Goal: Use online tool/utility: Utilize a website feature to perform a specific function

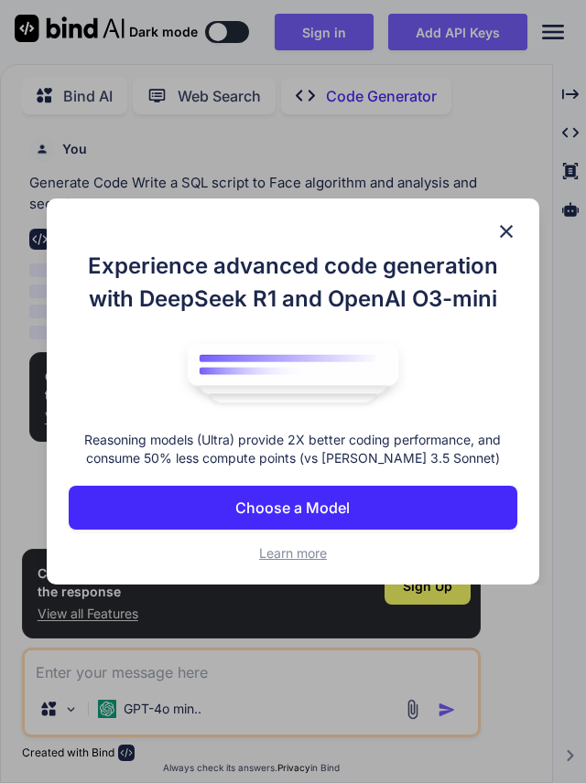
click at [513, 224] on img at bounding box center [506, 232] width 22 height 22
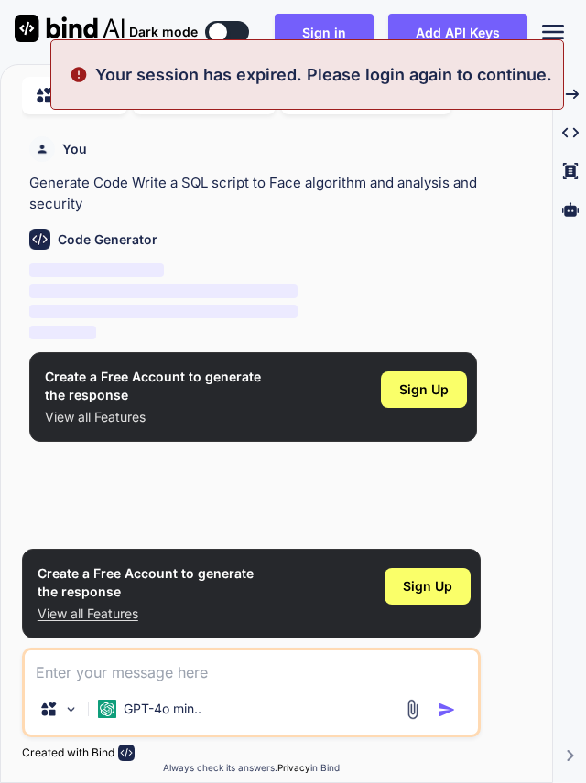
scroll to position [88, 0]
click at [89, 668] on textarea at bounding box center [251, 667] width 453 height 33
type textarea "x"
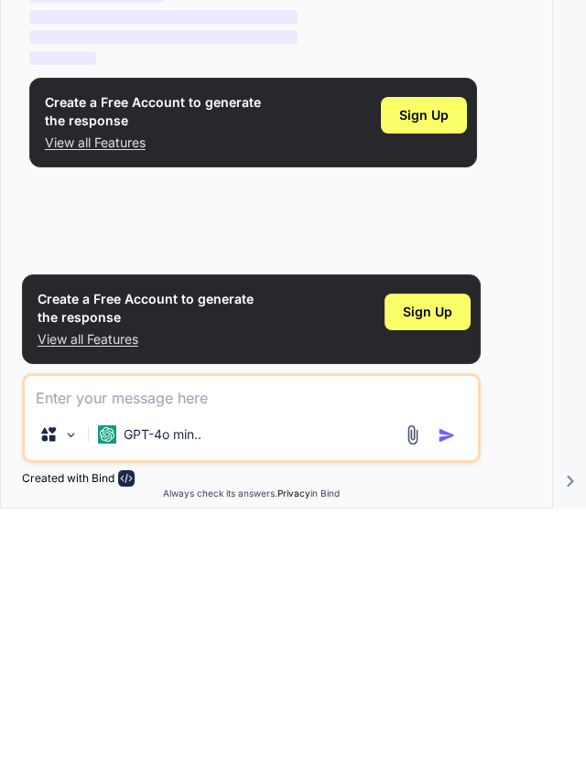
paste textarea "Face algorithm and analysis and security"
type textarea "Face algorithm and analysis and security"
type textarea "x"
type textarea "Face algorithm and analysis and security"
click at [445, 712] on img "button" at bounding box center [446, 710] width 18 height 18
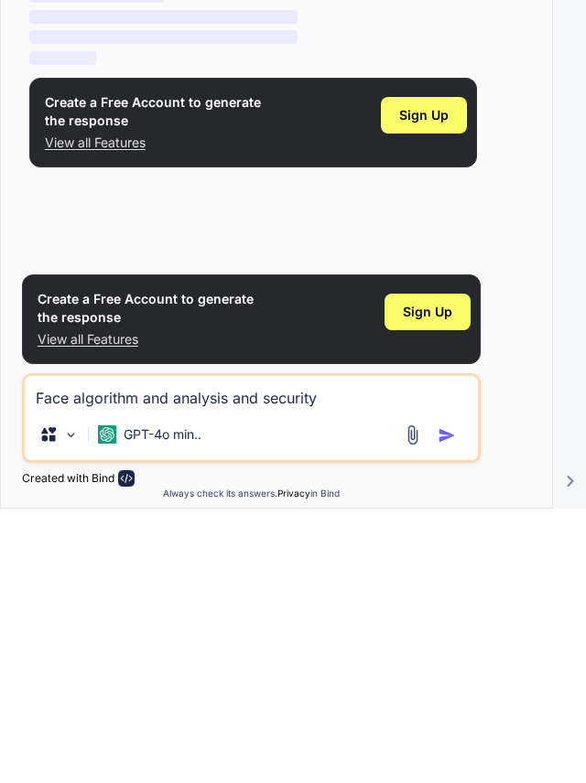
type textarea "x"
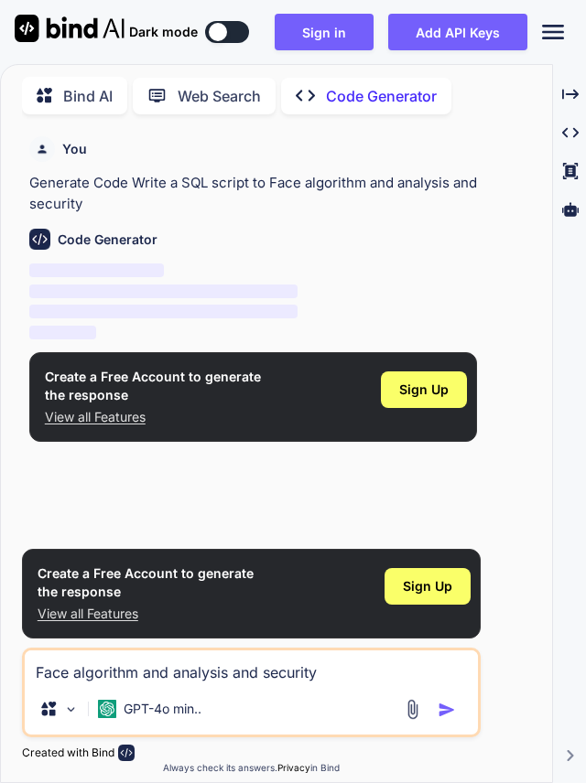
click at [445, 717] on img "button" at bounding box center [446, 710] width 18 height 18
click at [447, 702] on img "button" at bounding box center [446, 710] width 18 height 18
